Goal: Task Accomplishment & Management: Manage account settings

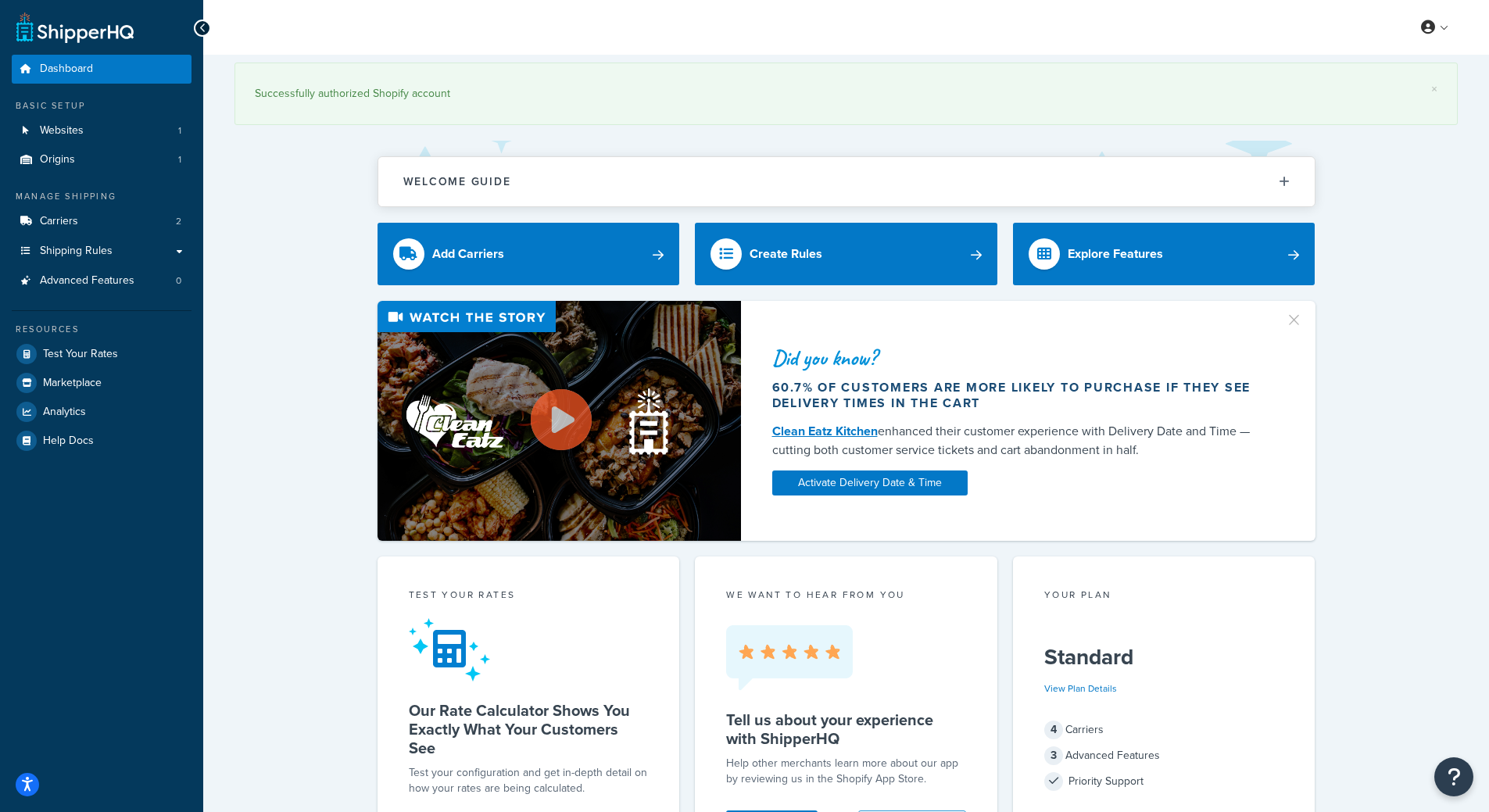
click at [1422, 332] on div "Did you know? 60.7% of customers are more likely to purchase if they see delive…" at bounding box center [846, 420] width 1223 height 240
click at [1439, 30] on link at bounding box center [1435, 27] width 45 height 24
click at [1377, 89] on link "Billing" at bounding box center [1387, 90] width 139 height 31
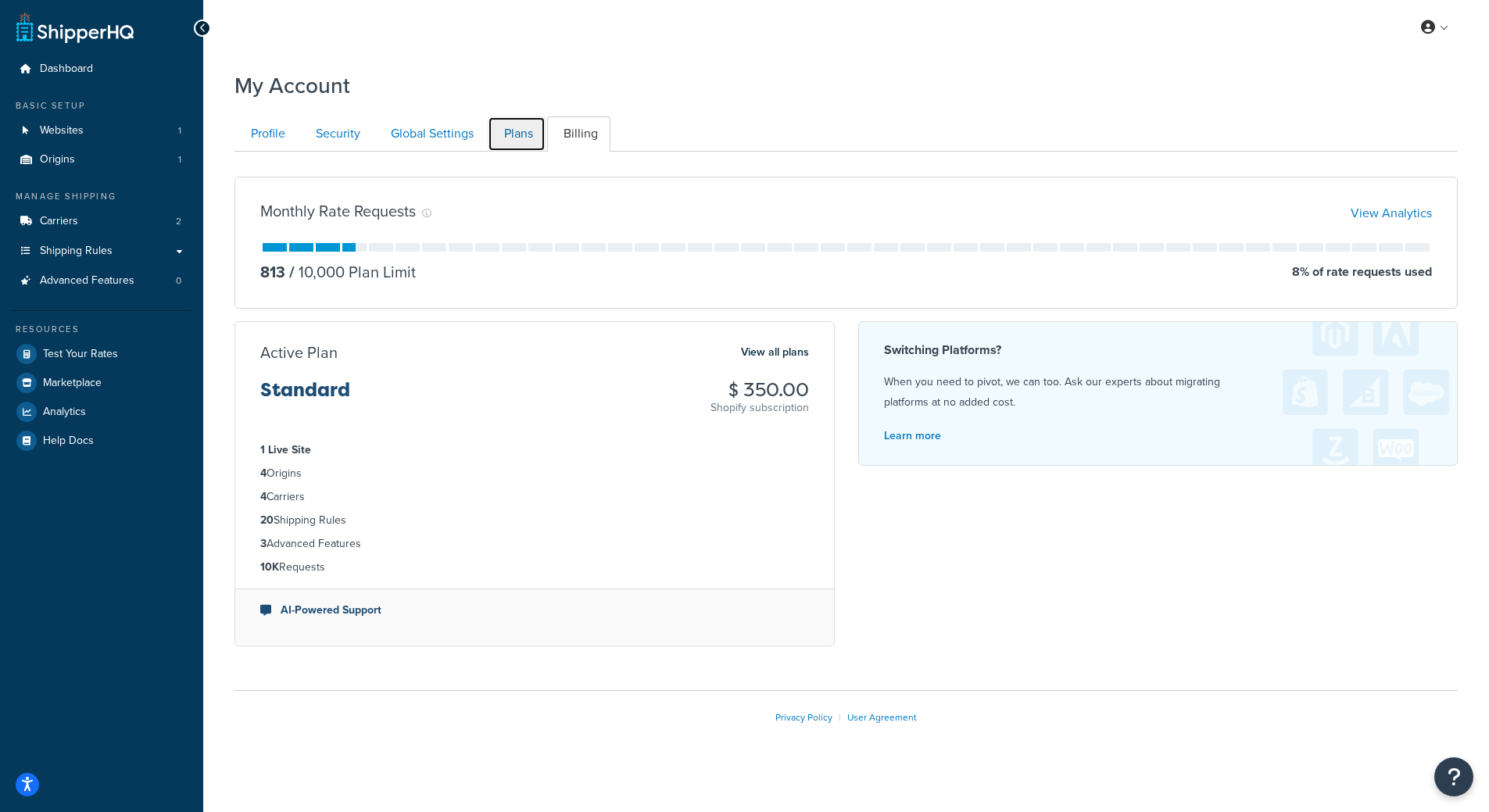
click at [519, 132] on link "Plans" at bounding box center [516, 133] width 58 height 35
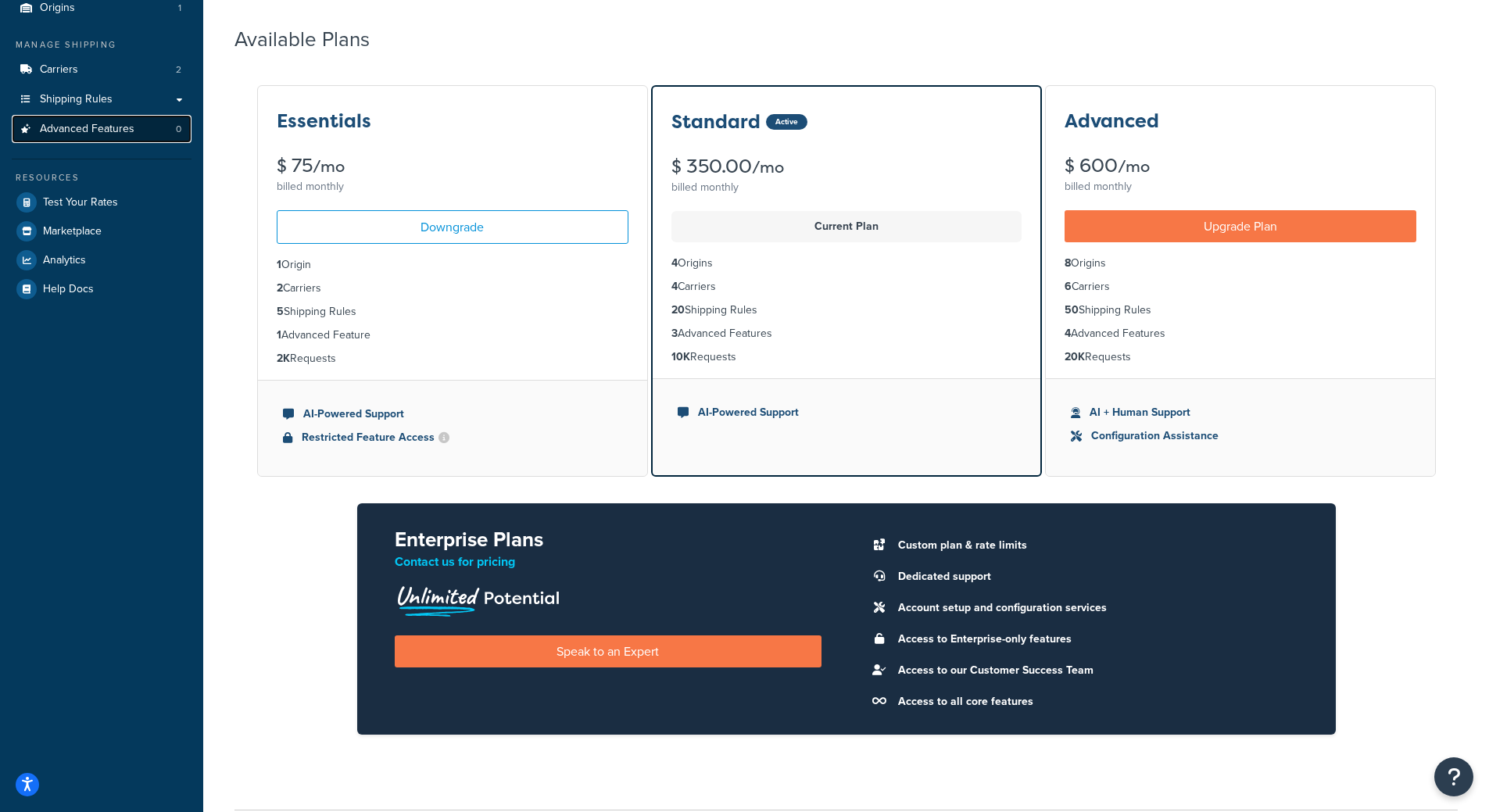
click at [85, 139] on link "Advanced Features 0" at bounding box center [101, 129] width 180 height 29
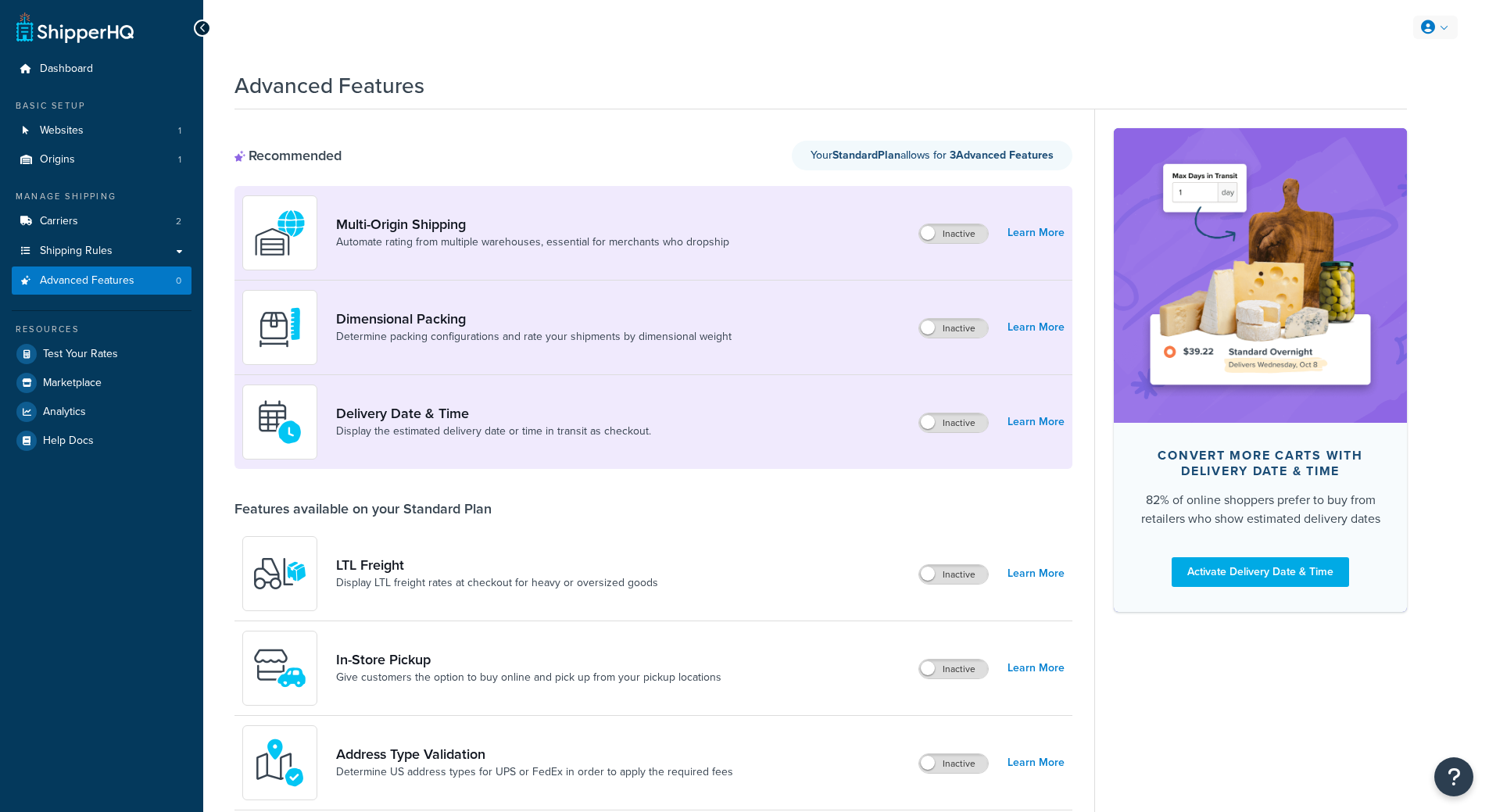
click at [1431, 33] on icon at bounding box center [1427, 27] width 14 height 14
click at [1377, 95] on link "Billing" at bounding box center [1387, 90] width 139 height 31
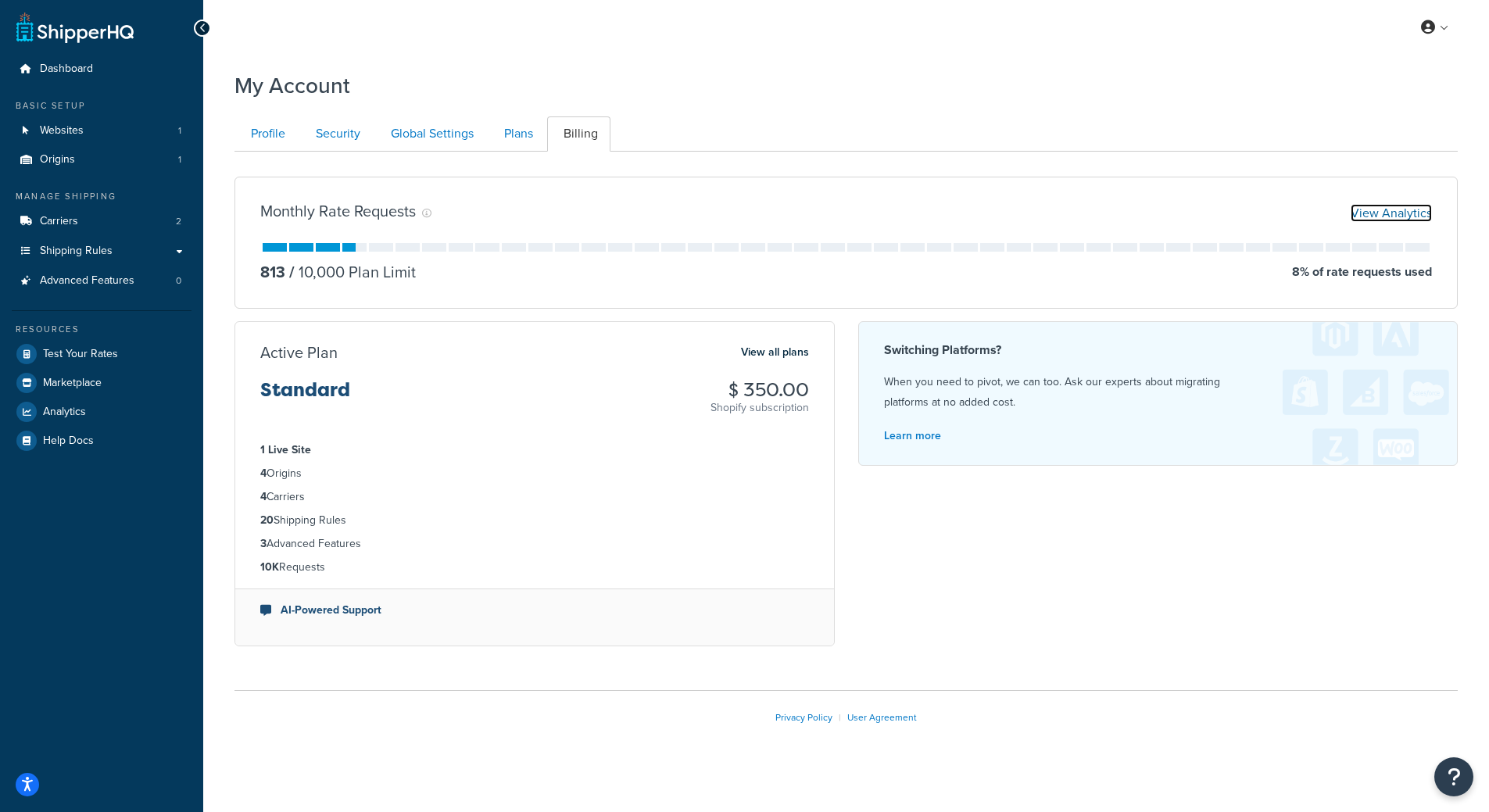
click at [1393, 211] on link "View Analytics" at bounding box center [1391, 213] width 81 height 18
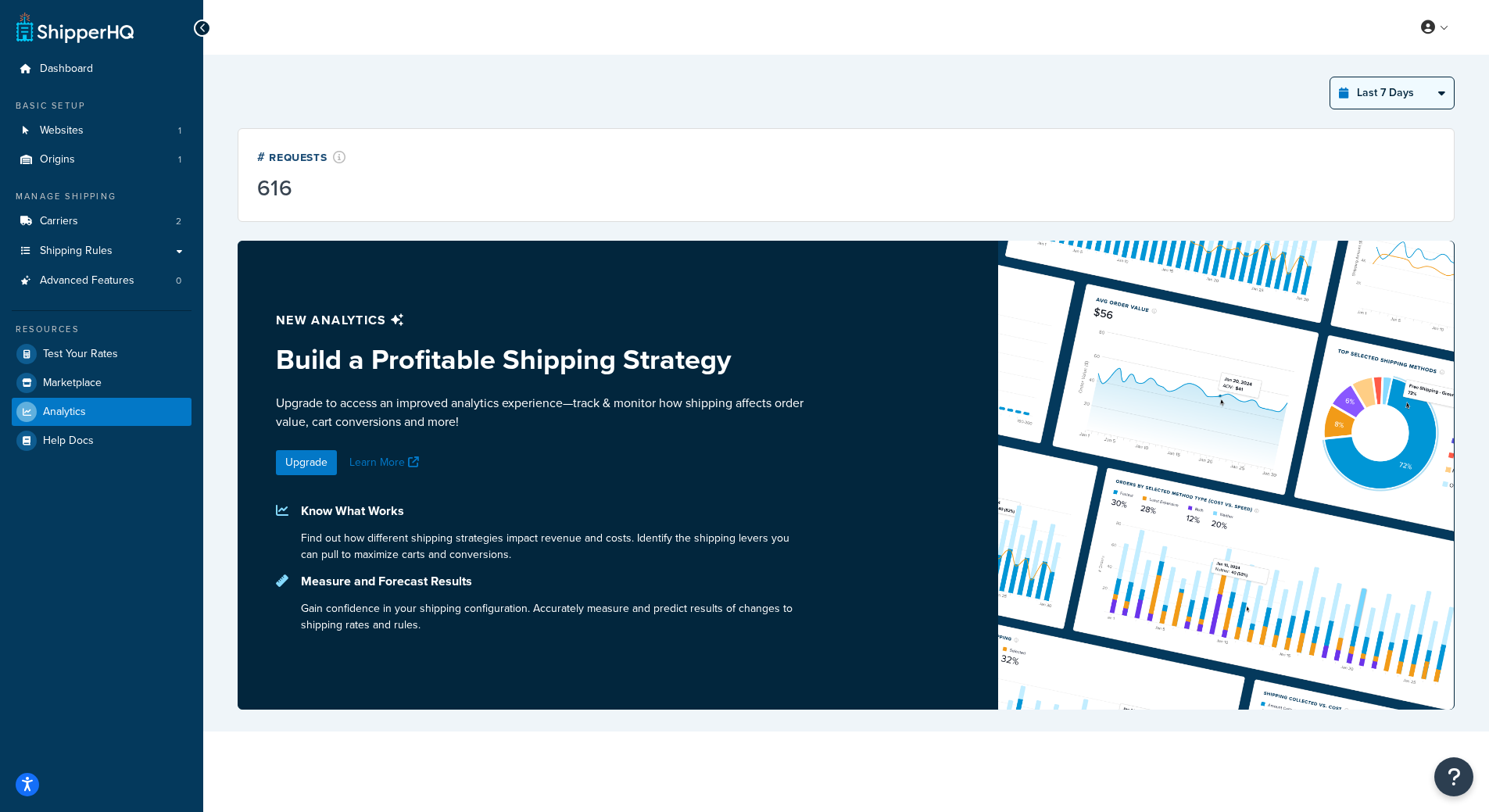
click at [1445, 102] on select "Last 24 Hours Last 7 Days Last 30 Days Last 3 Months Last 6 Months Last 12 Mont…" at bounding box center [1392, 93] width 124 height 31
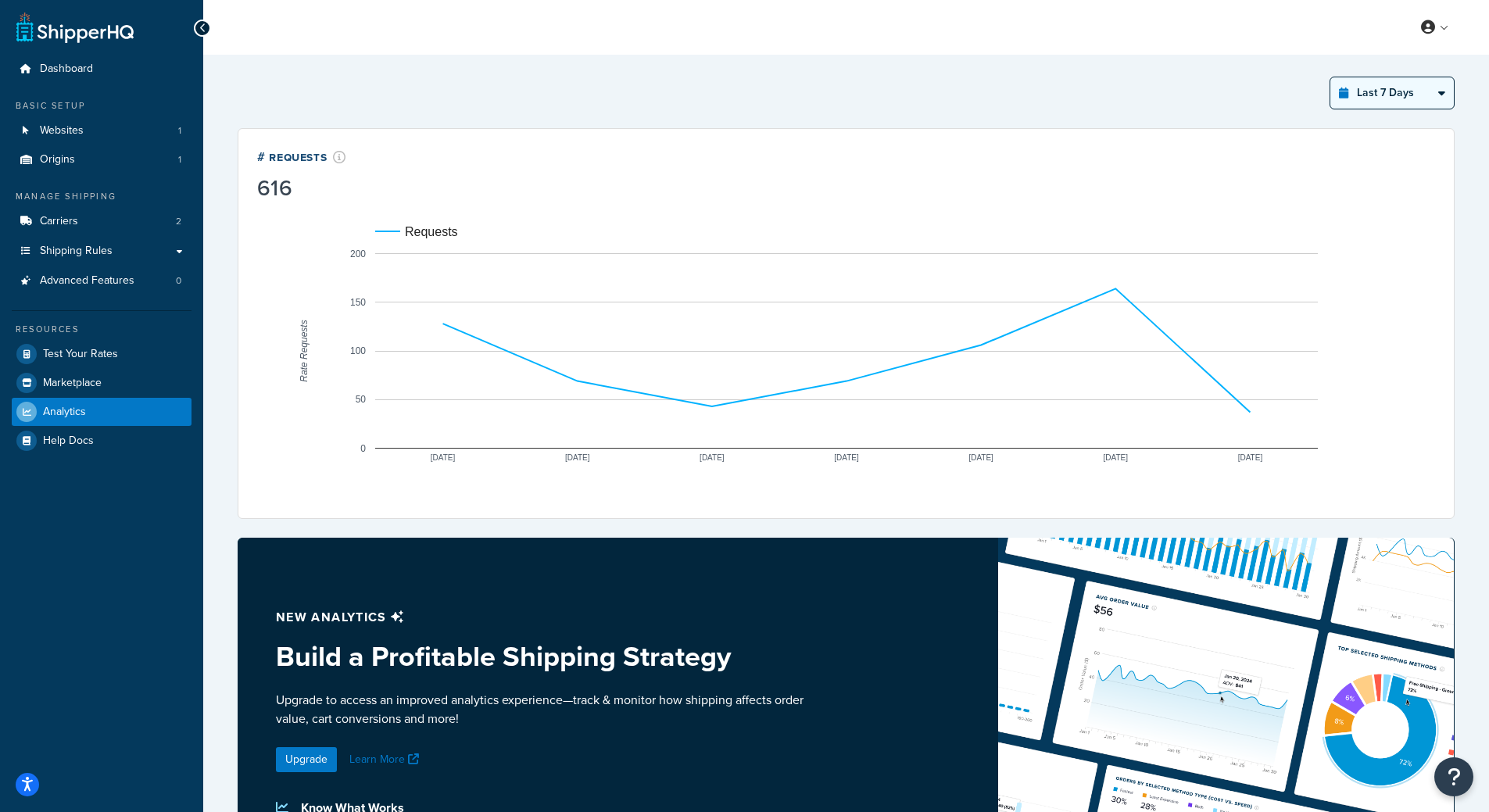
click at [1330, 77] on select "Last 24 Hours Last 7 Days Last 30 Days Last 3 Months Last 6 Months Last 12 Mont…" at bounding box center [1392, 93] width 124 height 31
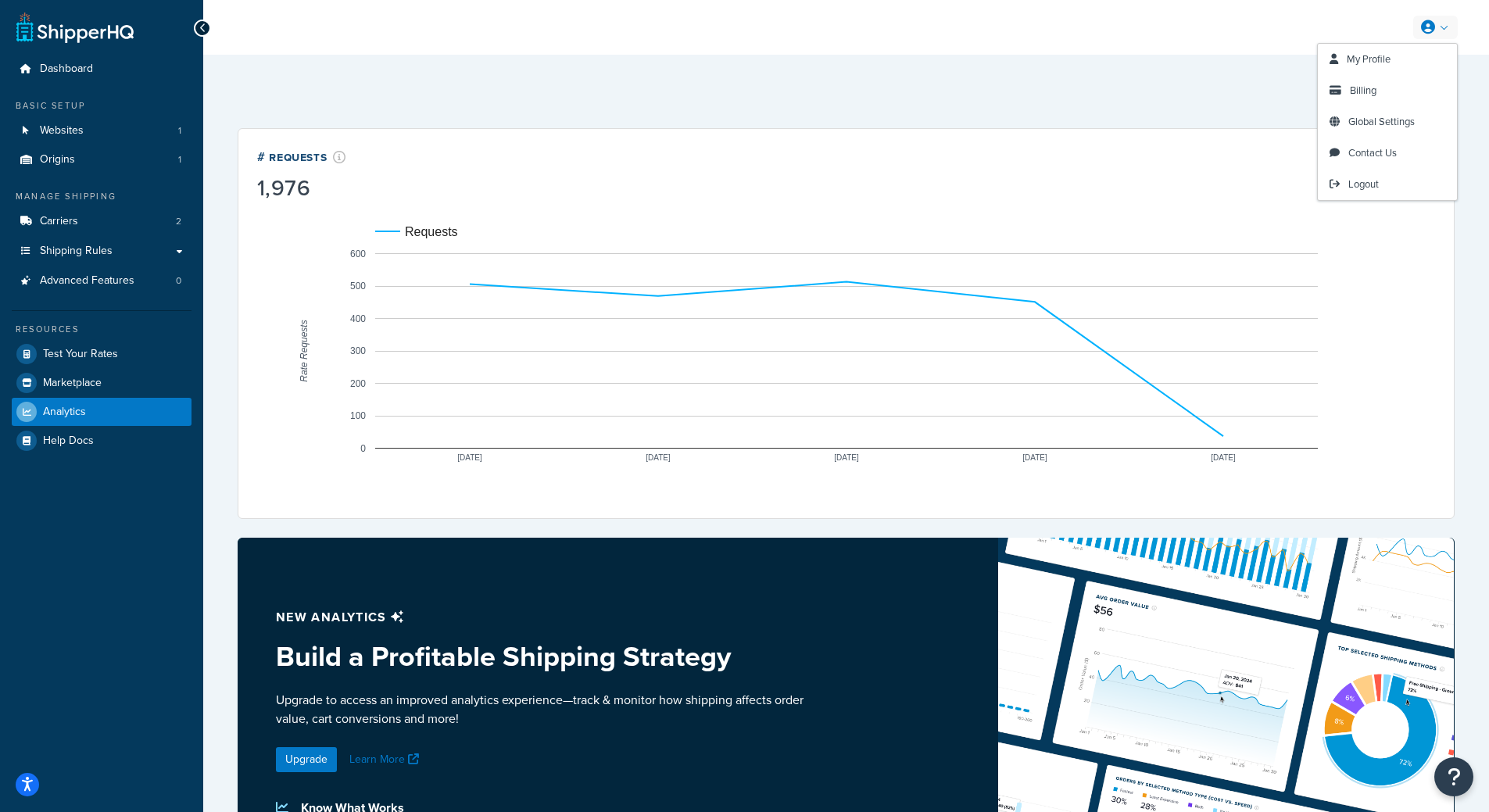
click at [1226, 90] on div "Last 30 Days Select a time period Last 24 Hours Last 7 Days Last 30 Days Last 3…" at bounding box center [846, 93] width 1217 height 33
click at [1421, 99] on select "Last 24 Hours Last 7 Days Last 30 Days Last 3 Months Last 6 Months Last 12 Mont…" at bounding box center [1392, 93] width 124 height 31
select select "last_3_months"
click at [1330, 77] on select "Last 24 Hours Last 7 Days Last 30 Days Last 3 Months Last 6 Months Last 12 Mont…" at bounding box center [1392, 93] width 124 height 31
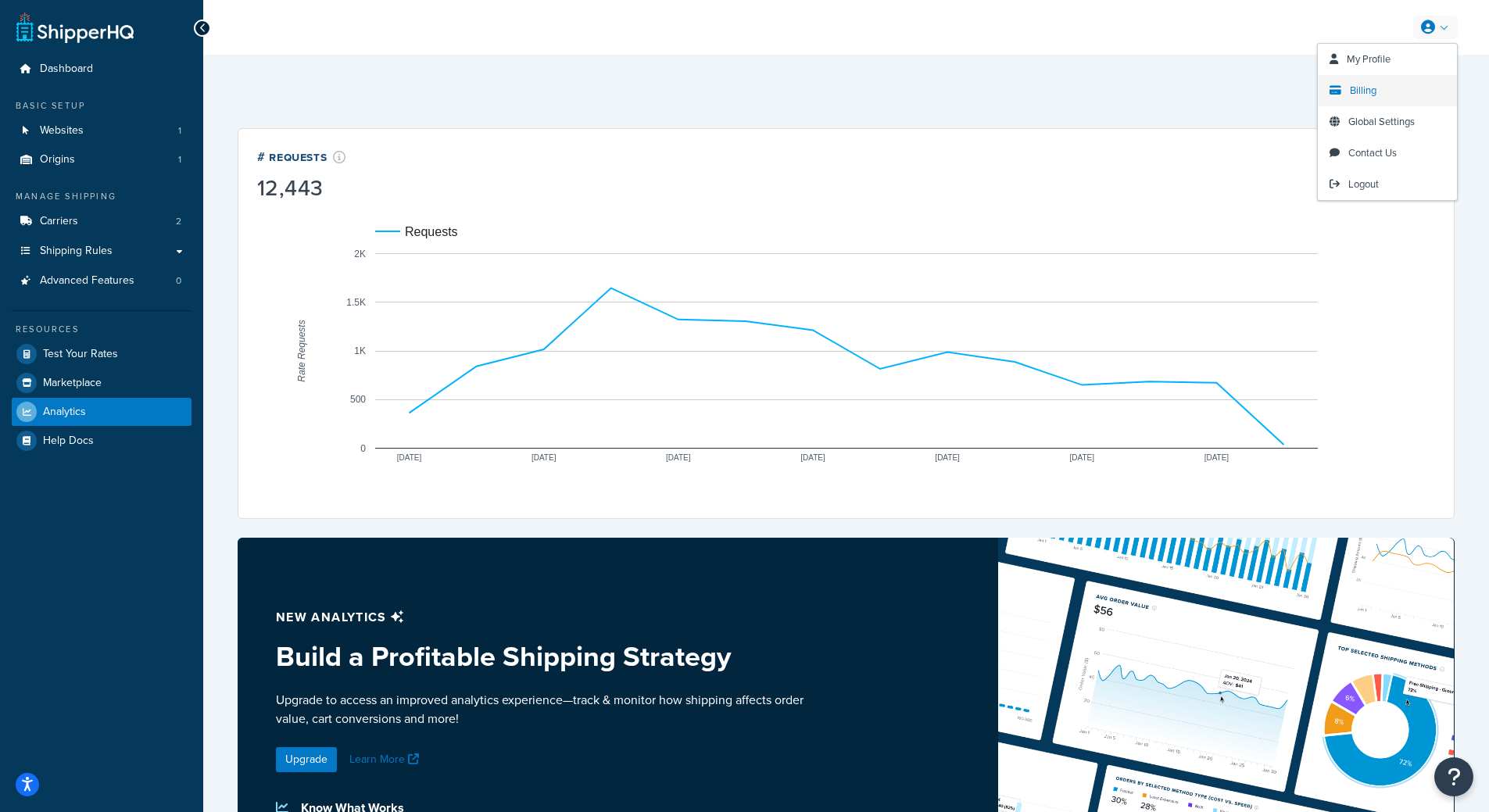
click at [1369, 89] on span "Billing" at bounding box center [1363, 90] width 27 height 15
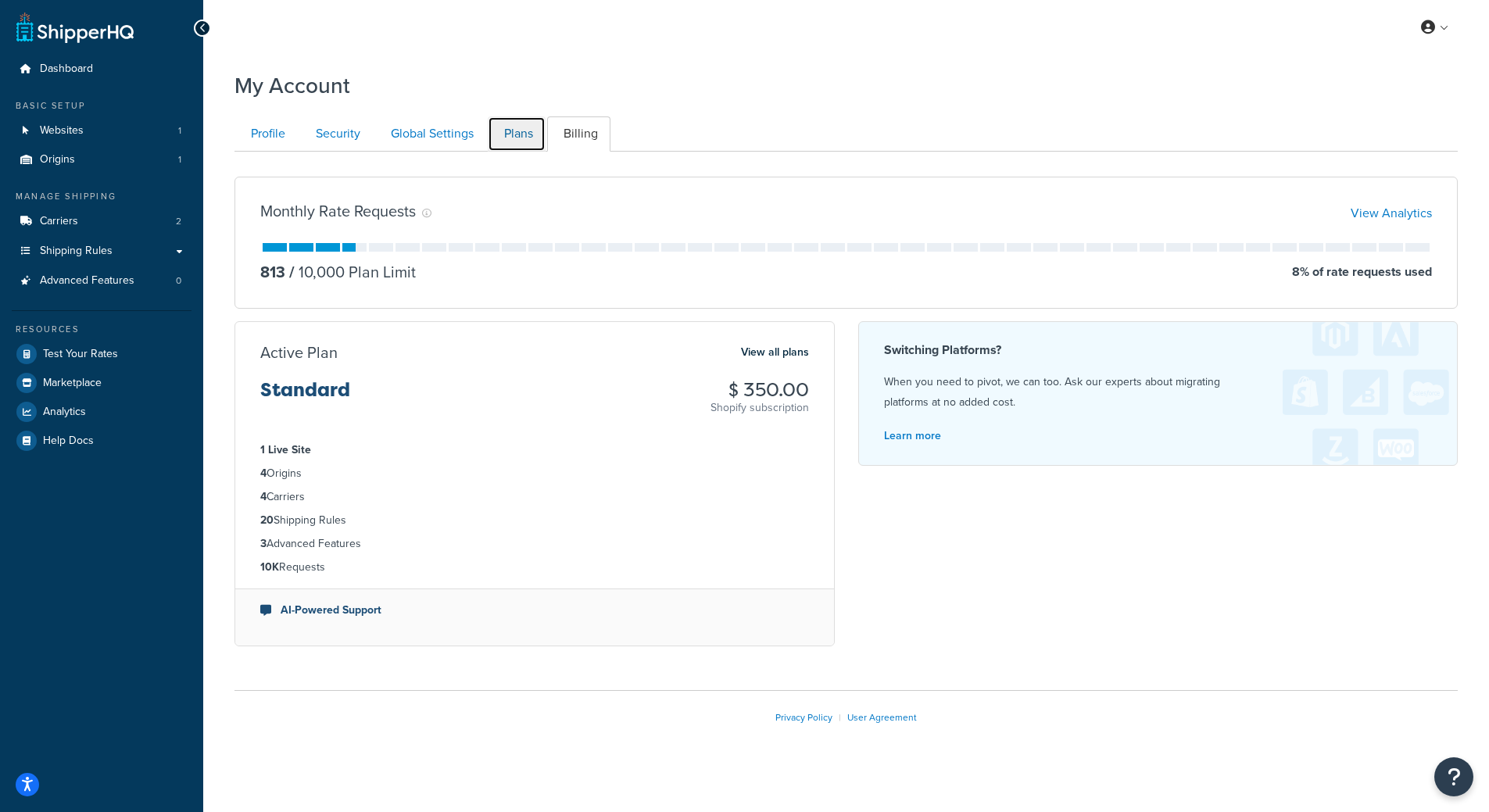
click at [519, 133] on link "Plans" at bounding box center [516, 133] width 58 height 35
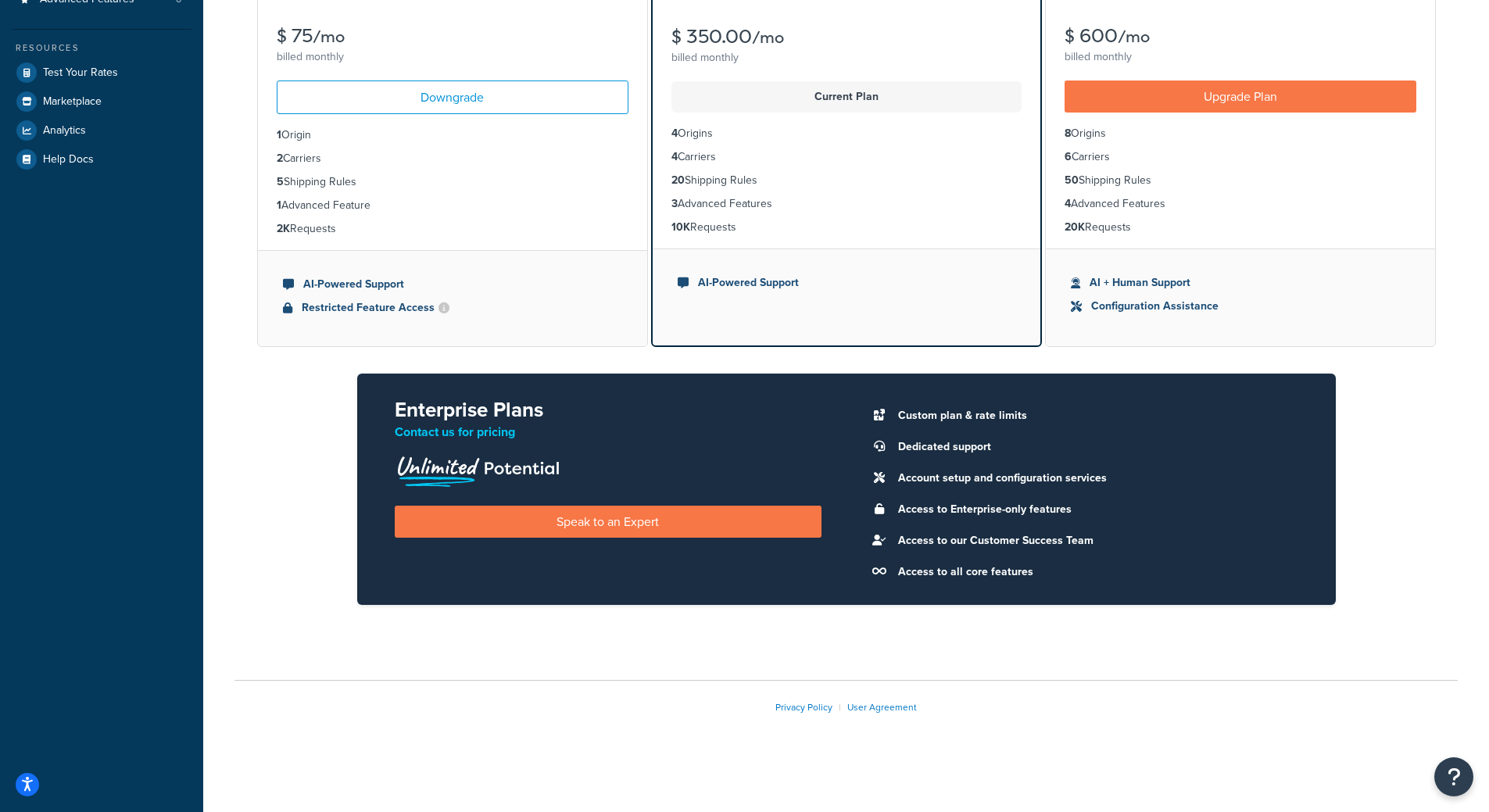
scroll to position [285, 0]
click at [372, 682] on div "Privacy Policy | User Agreement" at bounding box center [846, 706] width 1223 height 54
click at [280, 415] on div "Essentials $ 75 /mo billed monthly Downgrade 1 Origin 2 Carriers 5 Shipping Rul…" at bounding box center [846, 292] width 1223 height 676
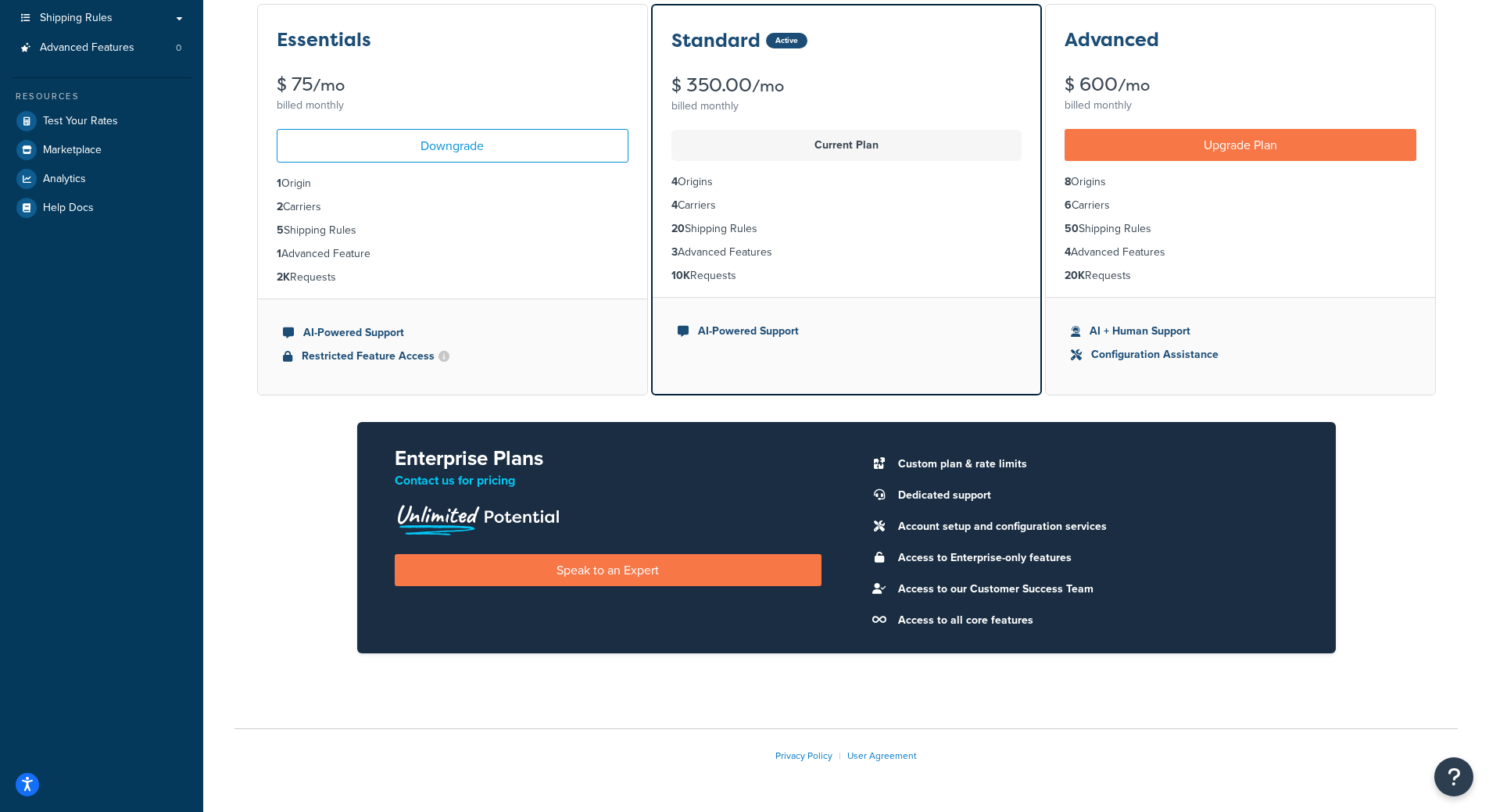
scroll to position [0, 0]
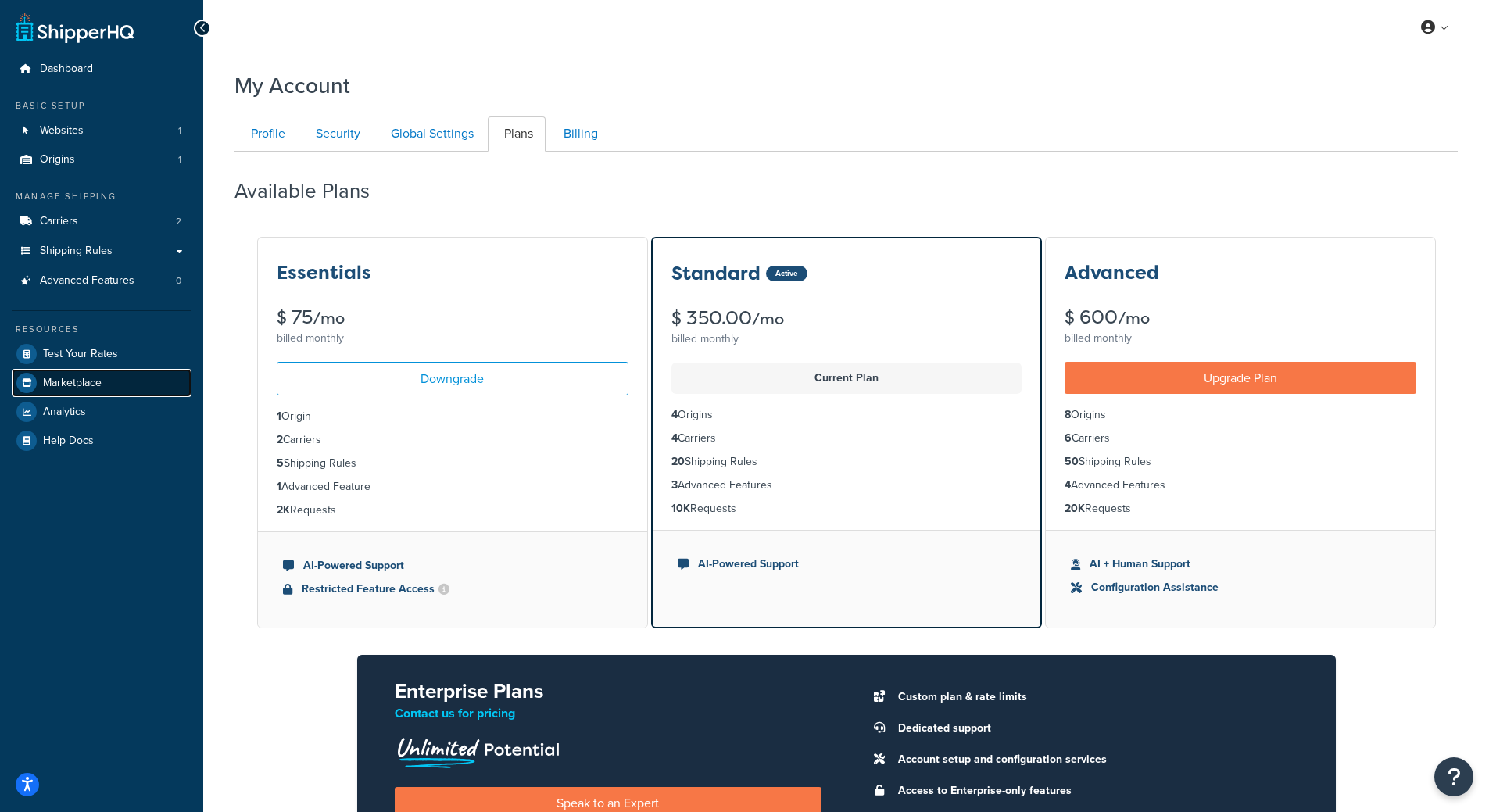
click at [85, 378] on span "Marketplace" at bounding box center [72, 383] width 59 height 13
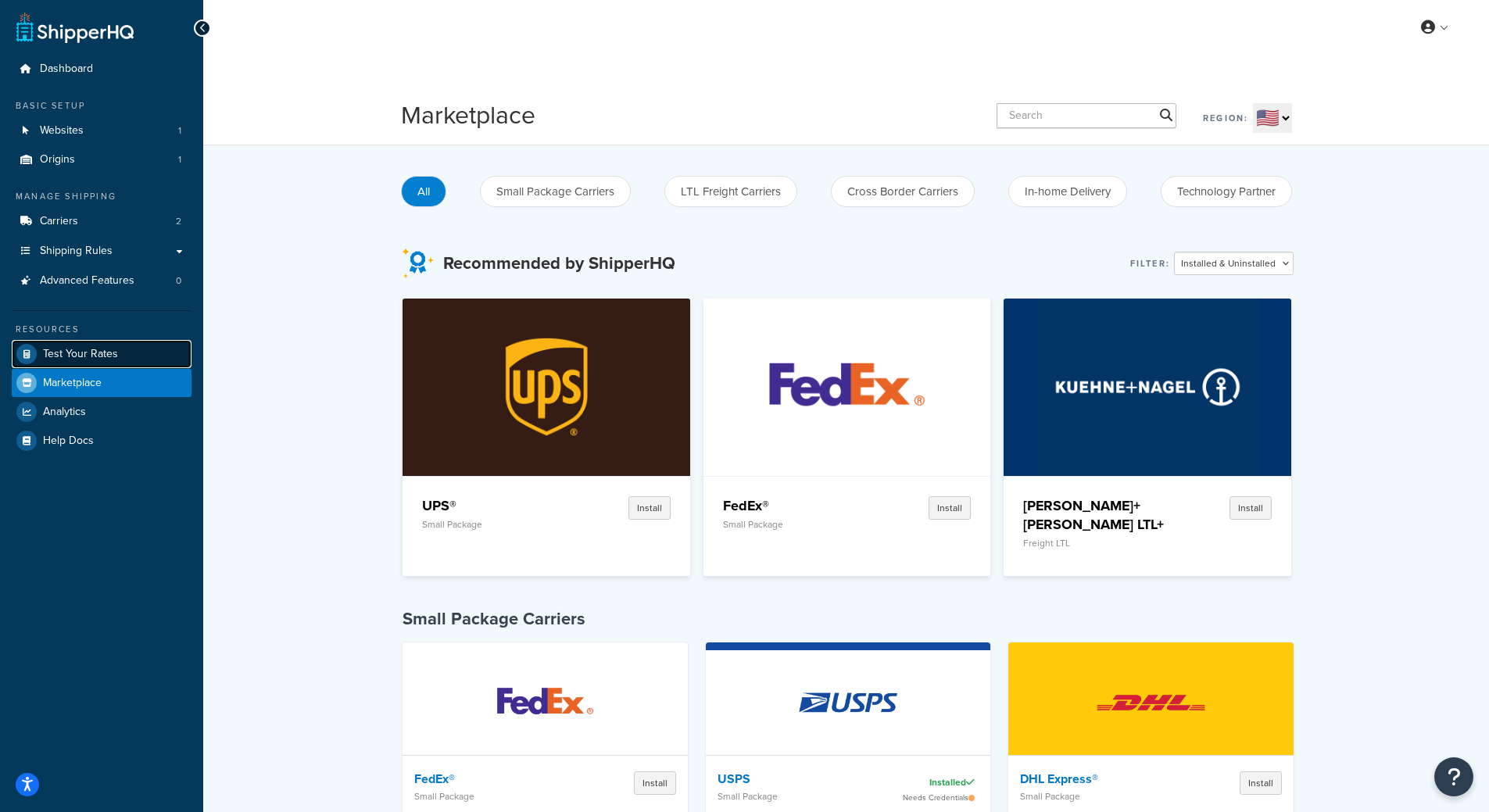
click at [106, 352] on span "Test Your Rates" at bounding box center [81, 354] width 75 height 13
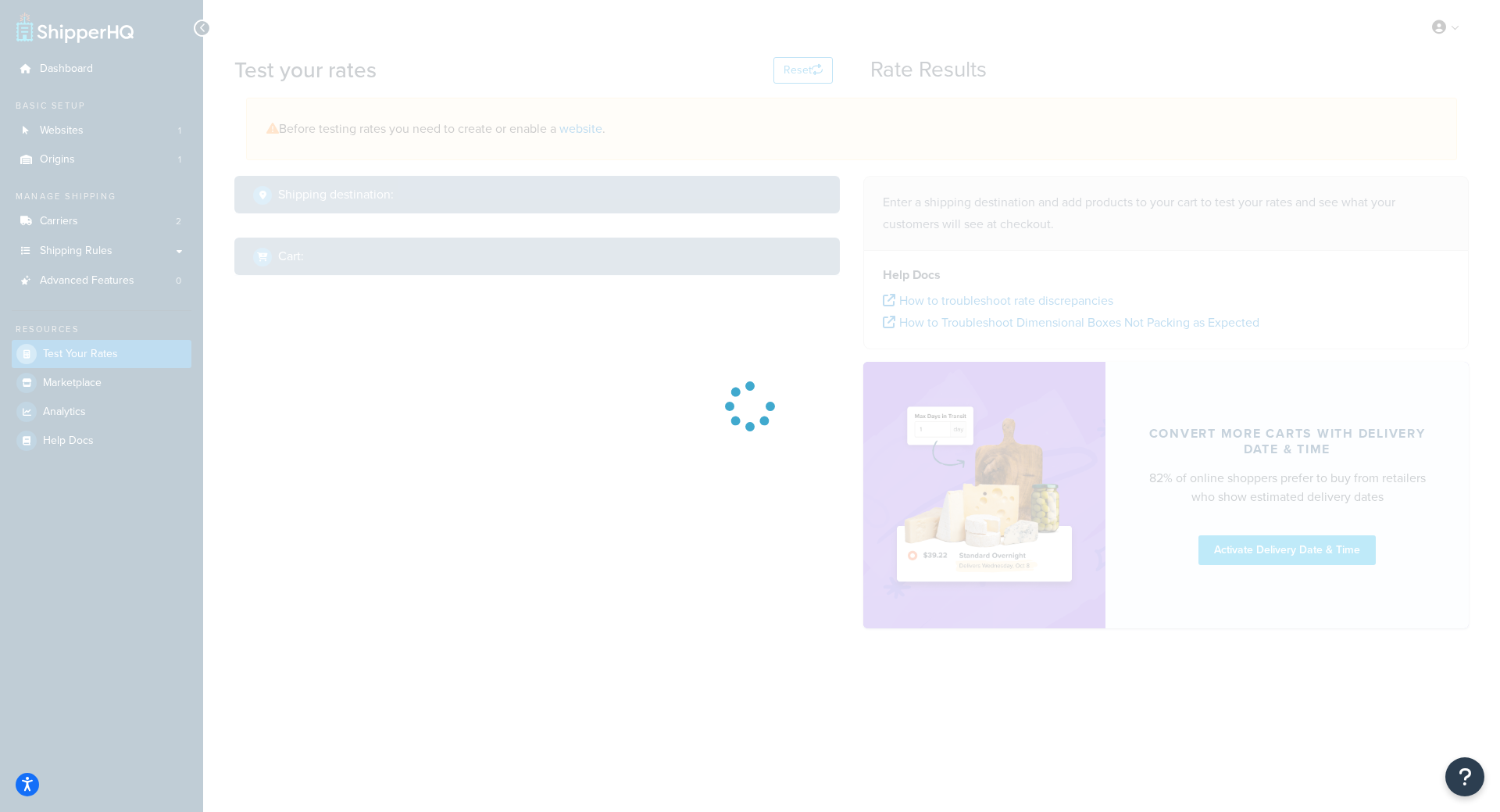
select select "[GEOGRAPHIC_DATA]"
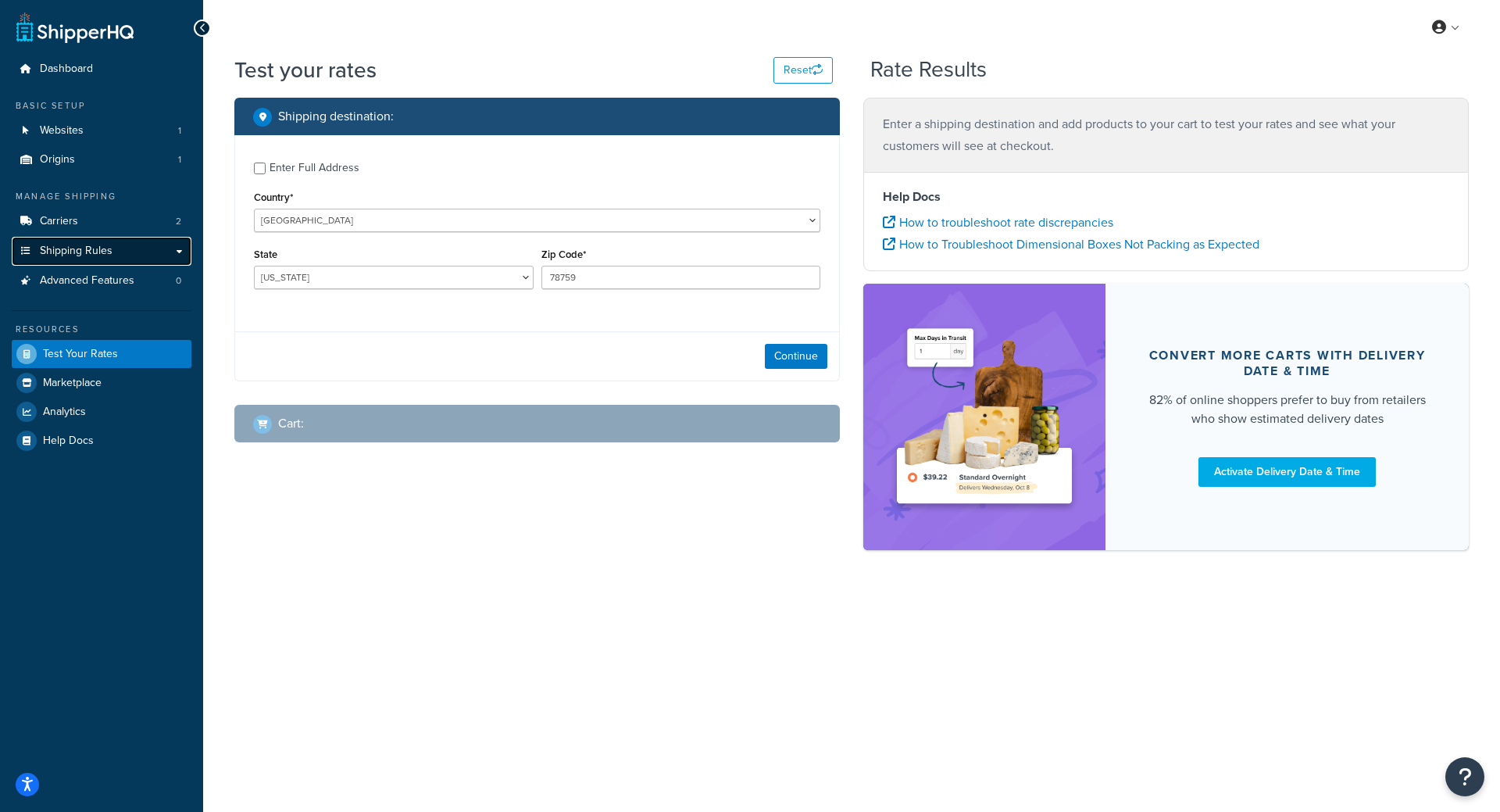
click at [132, 251] on link "Shipping Rules" at bounding box center [101, 251] width 180 height 29
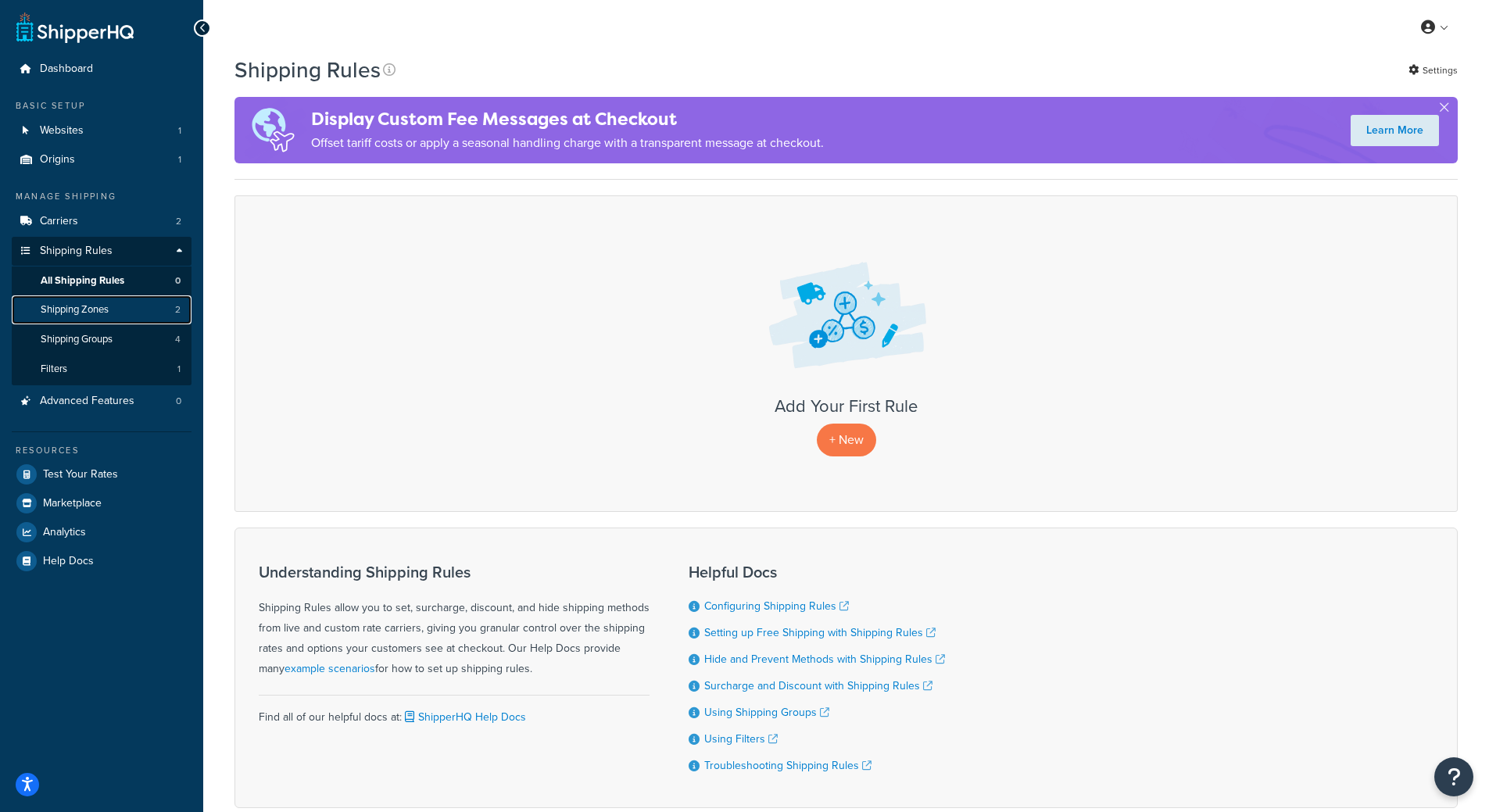
click at [125, 311] on link "Shipping Zones 2" at bounding box center [101, 310] width 180 height 29
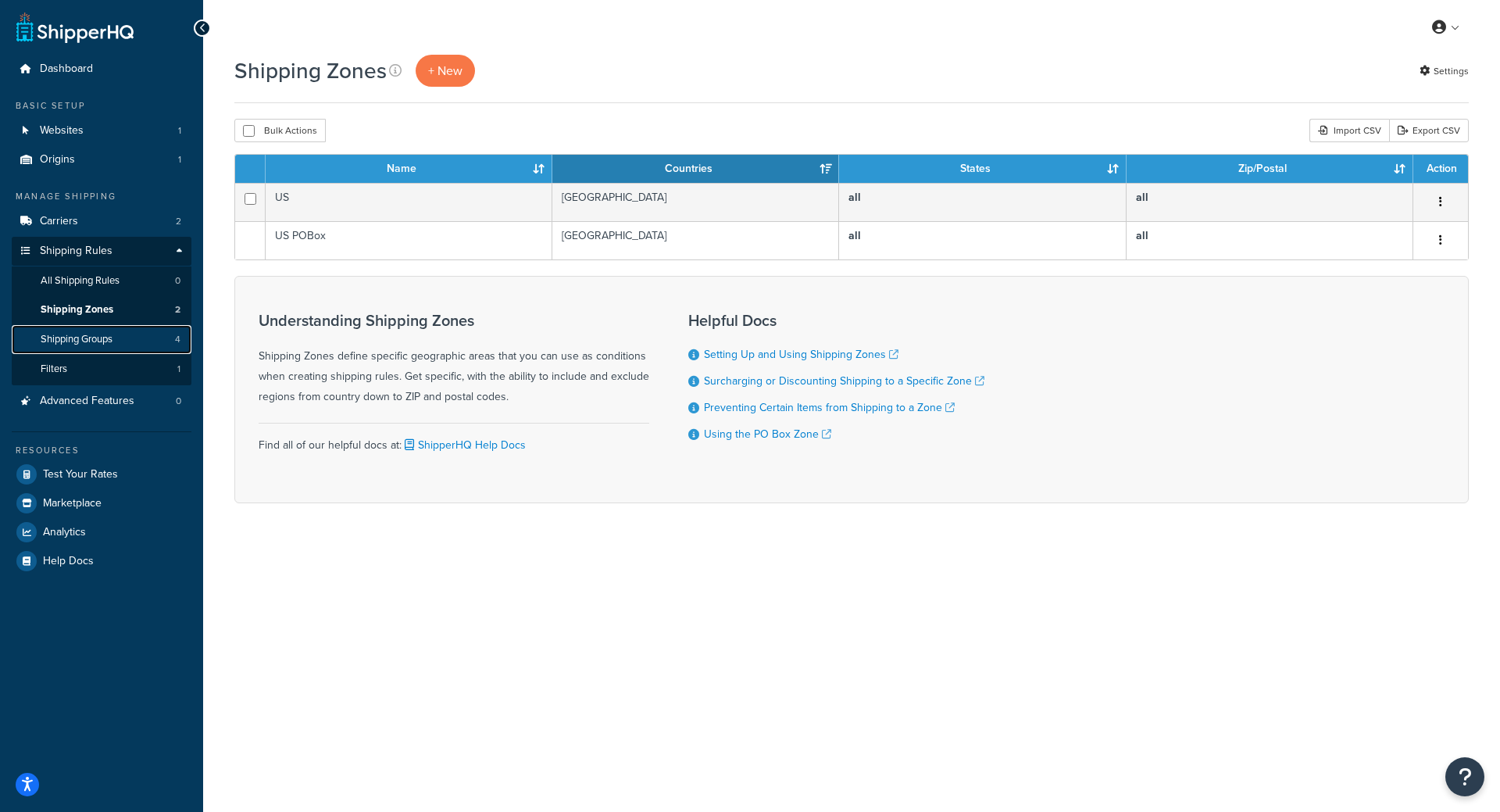
click at [126, 341] on link "Shipping Groups 4" at bounding box center [101, 340] width 180 height 29
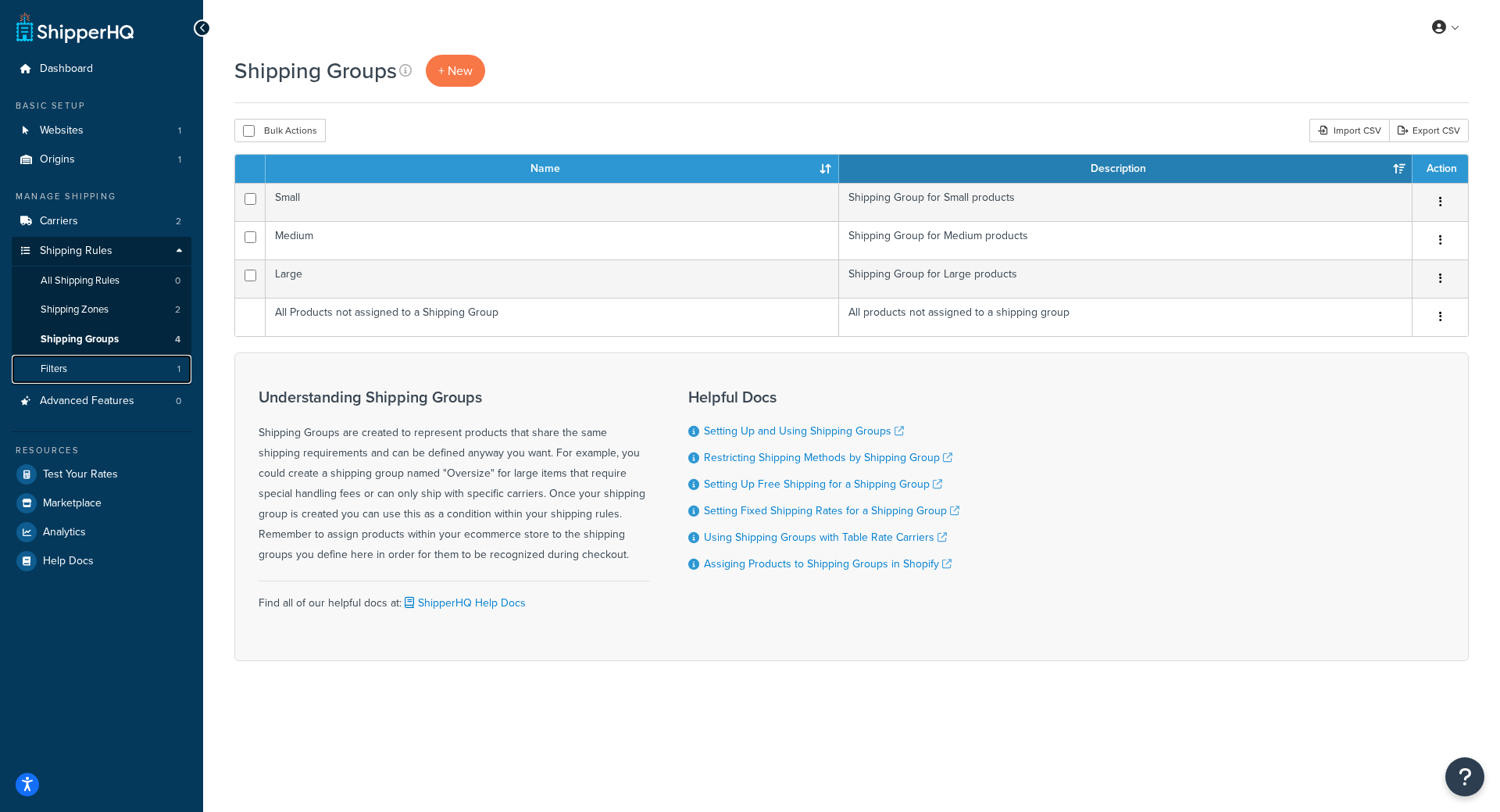
click at [126, 367] on link "Filters 1" at bounding box center [101, 369] width 180 height 29
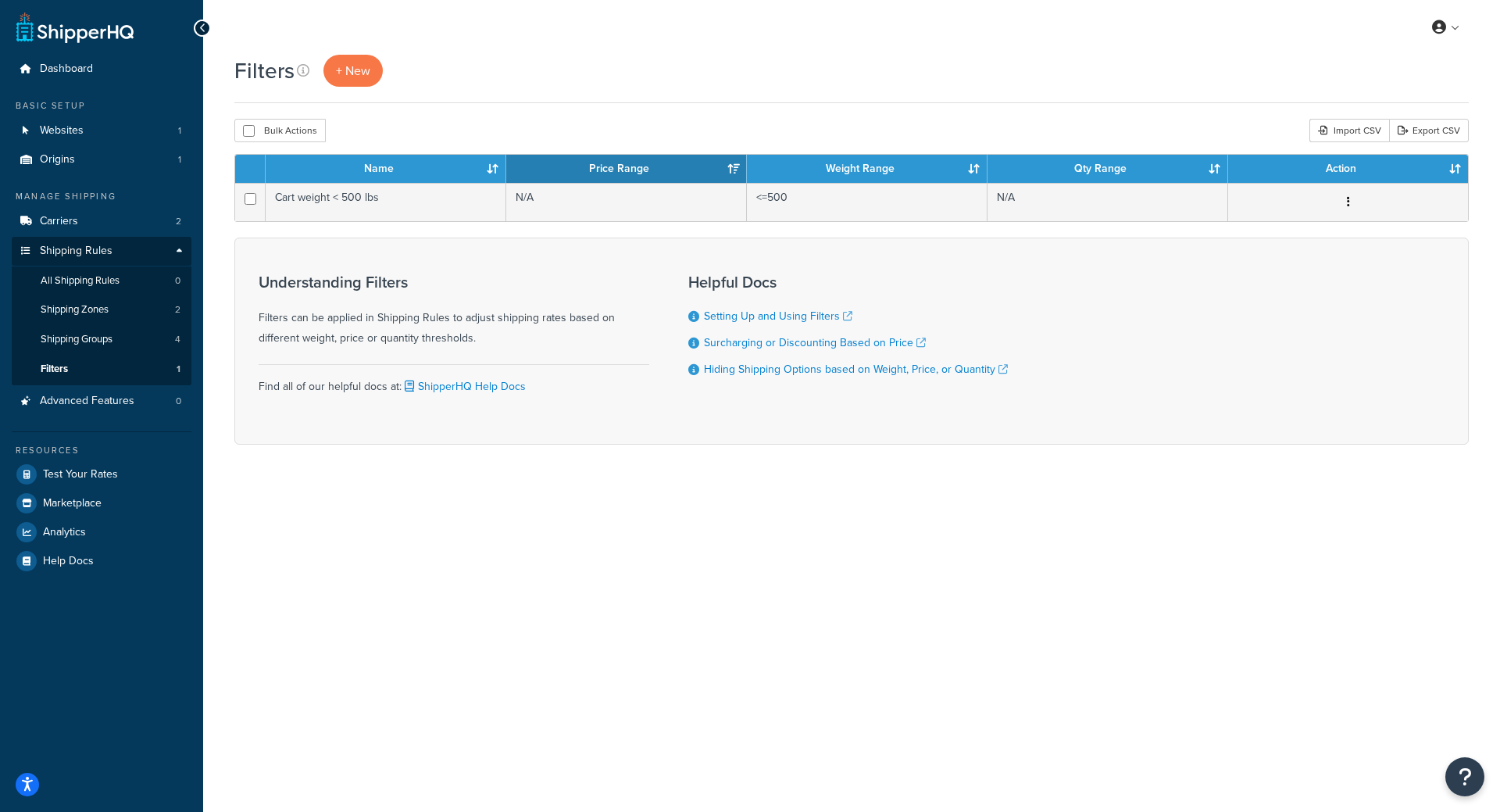
click at [364, 470] on div "Filters + New Bulk Actions Duplicate [GEOGRAPHIC_DATA] Import CSV Export CSV Co…" at bounding box center [851, 276] width 1297 height 445
click at [551, 766] on div "My Profile Billing Global Settings Contact Us Logout Filters + New Bulk Actions…" at bounding box center [851, 406] width 1297 height 812
